Goal: Information Seeking & Learning: Learn about a topic

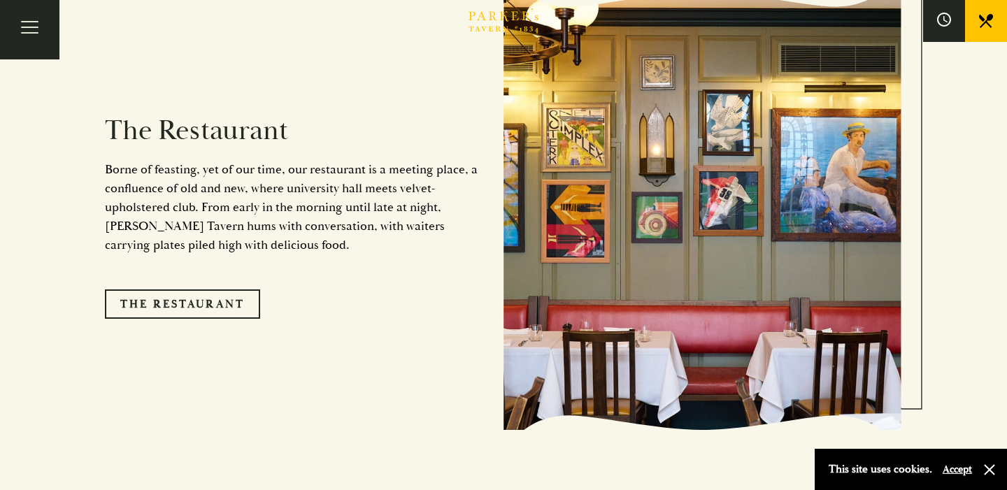
scroll to position [1153, 0]
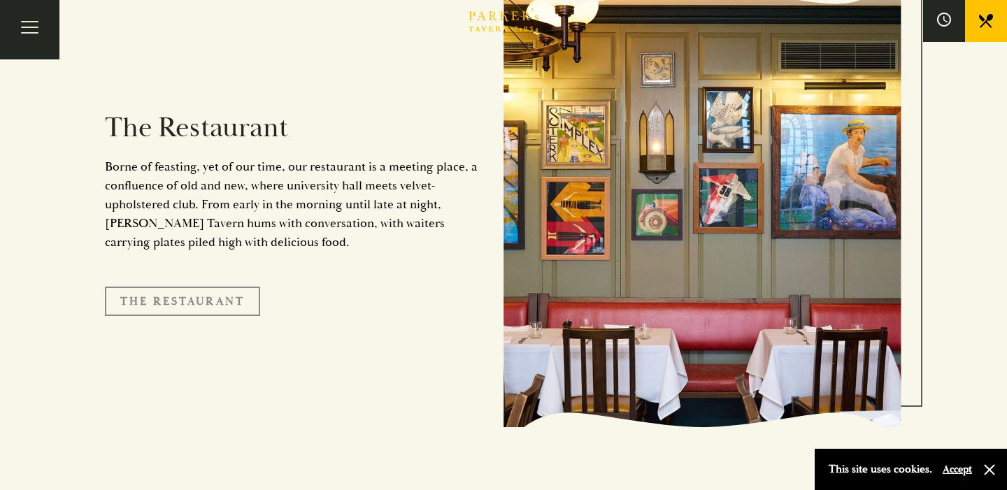
click at [231, 287] on link "The Restaurant" at bounding box center [182, 301] width 155 height 29
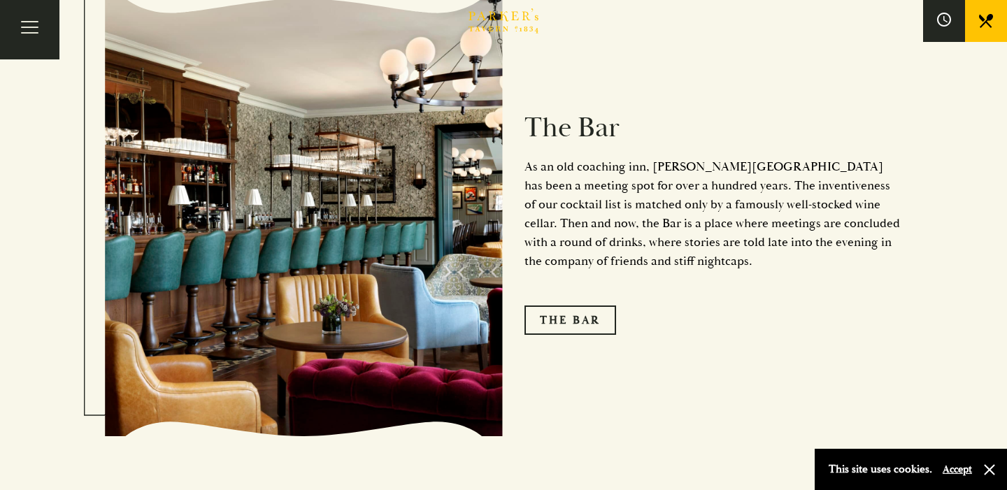
scroll to position [1718, 0]
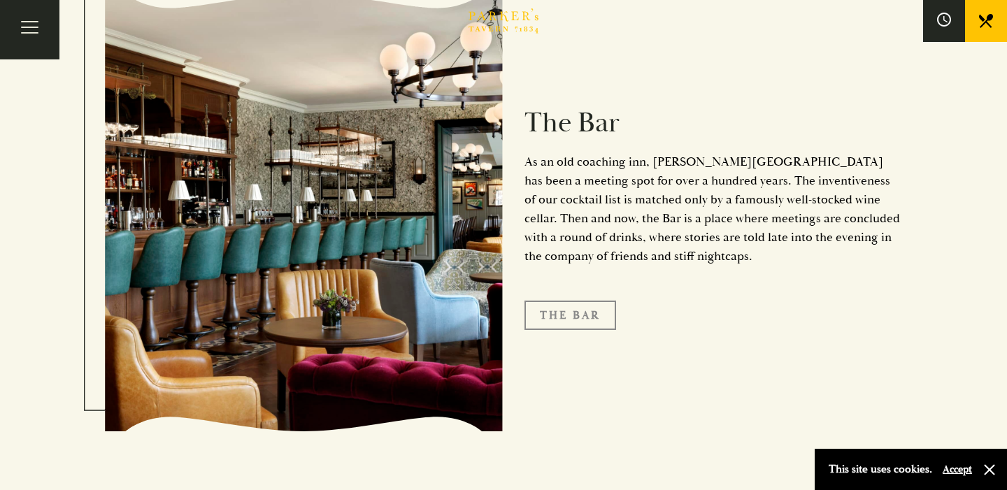
click at [555, 301] on link "The Bar" at bounding box center [570, 315] width 92 height 29
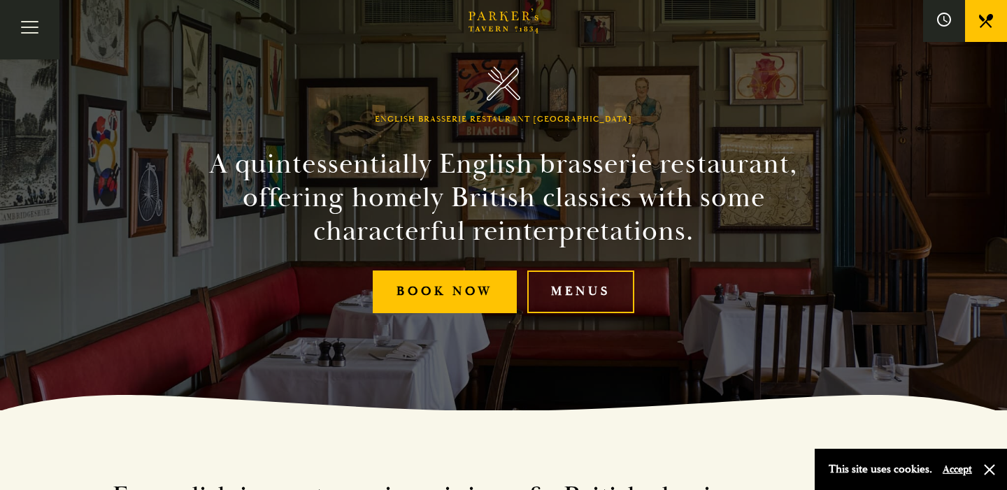
scroll to position [81, 0]
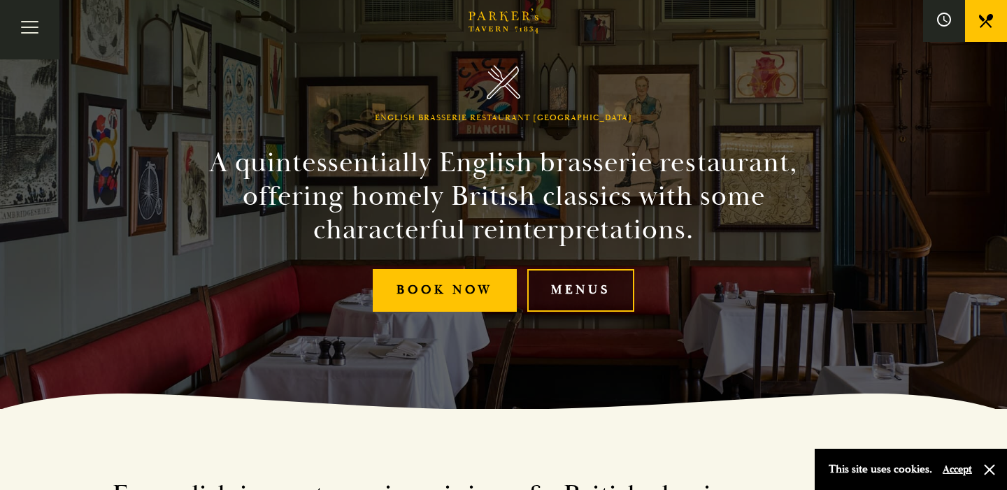
click at [564, 295] on link "Menus" at bounding box center [580, 290] width 107 height 43
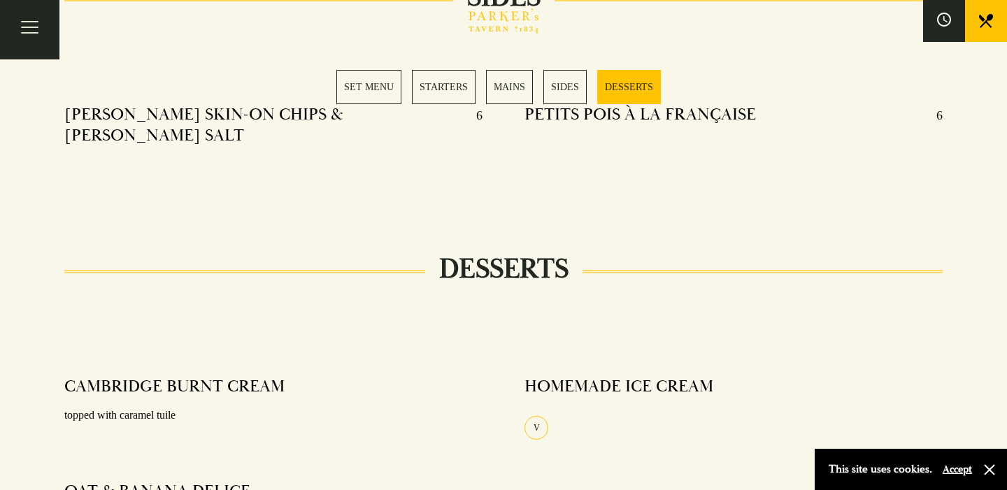
scroll to position [1602, 0]
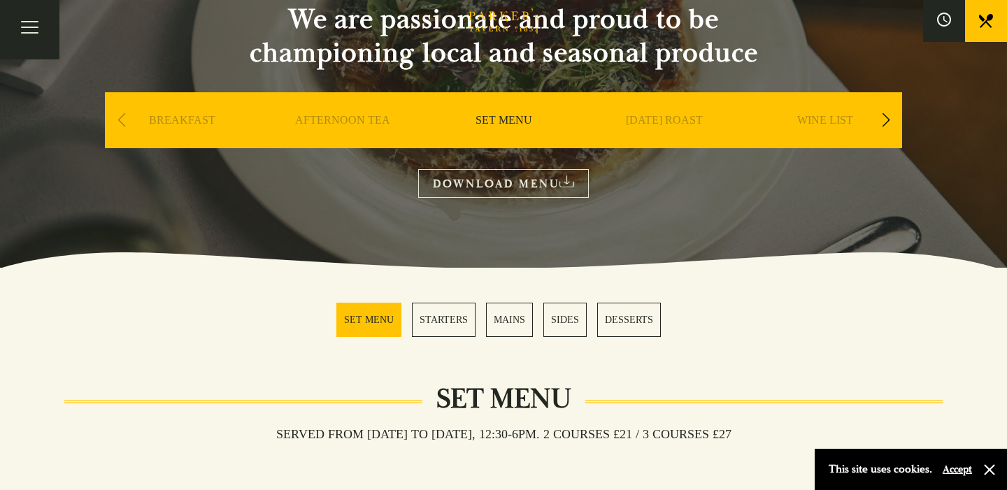
click at [505, 320] on link "MAINS" at bounding box center [509, 320] width 47 height 34
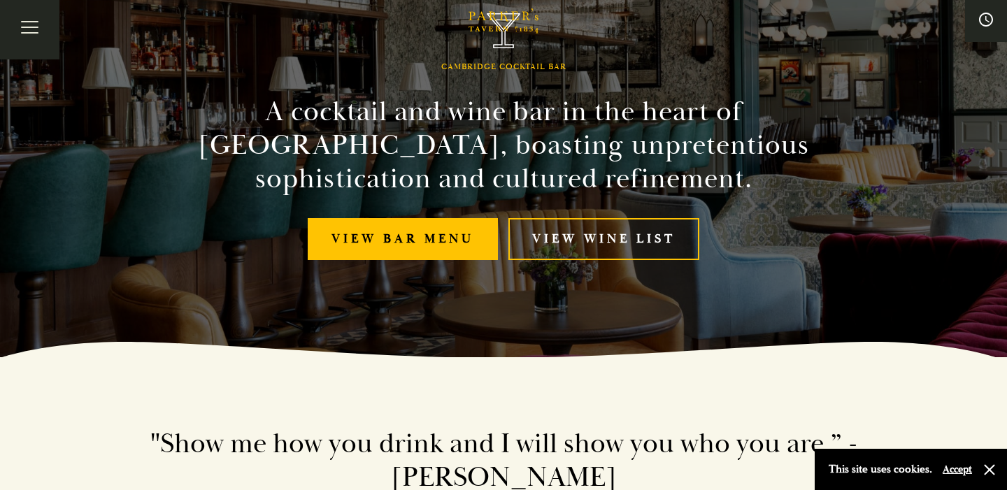
scroll to position [140, 0]
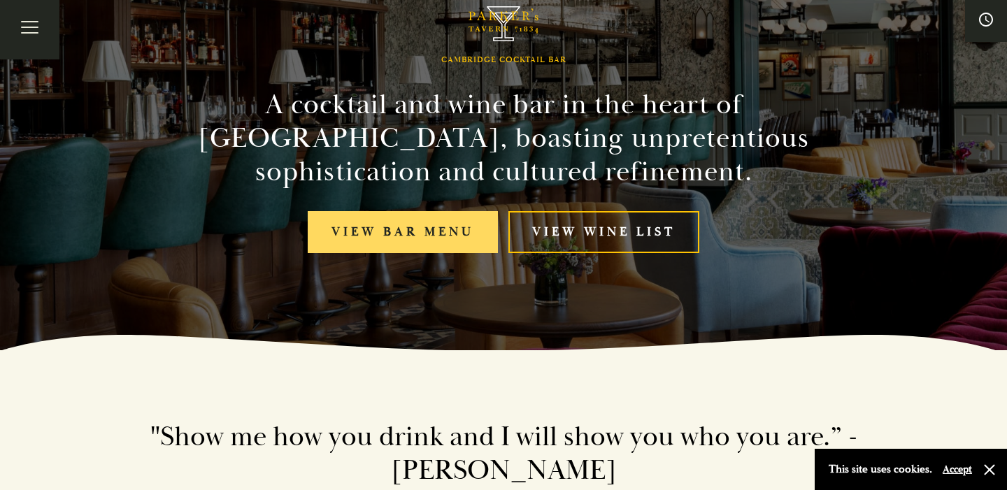
click at [443, 233] on link "View bar menu" at bounding box center [403, 232] width 190 height 43
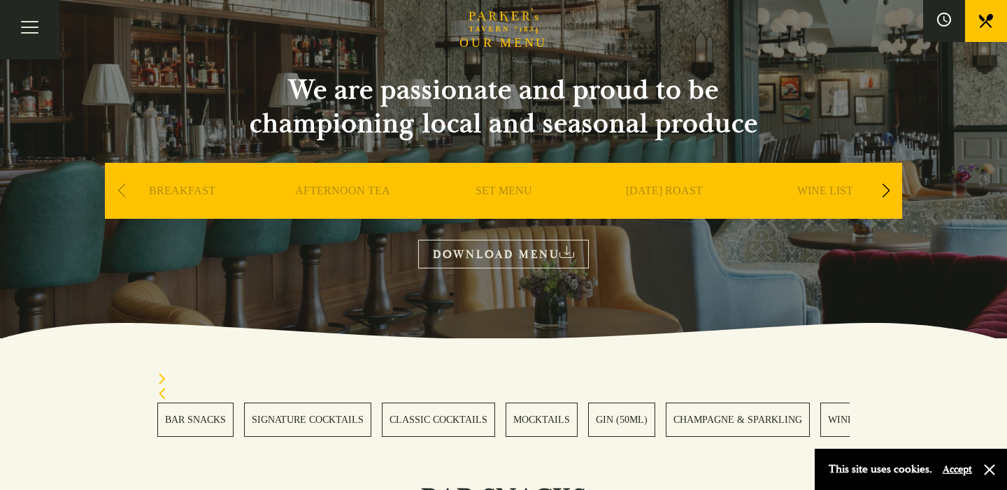
scroll to position [80, 0]
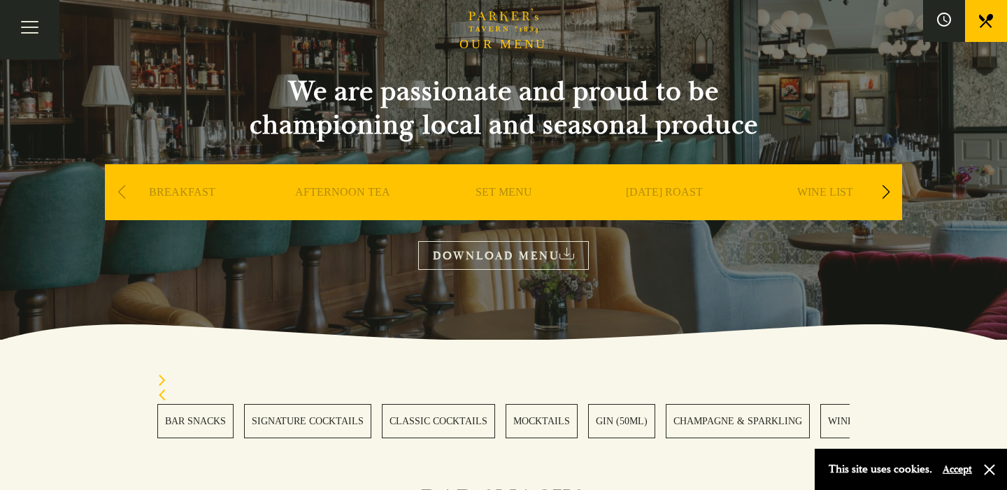
click at [675, 192] on link "[DATE] ROAST" at bounding box center [664, 213] width 77 height 56
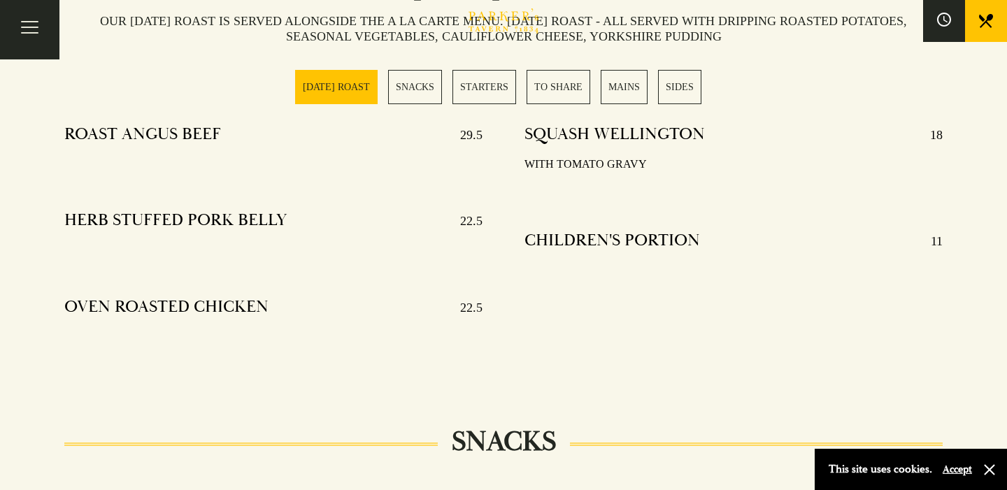
scroll to position [565, 0]
